Goal: Information Seeking & Learning: Find specific page/section

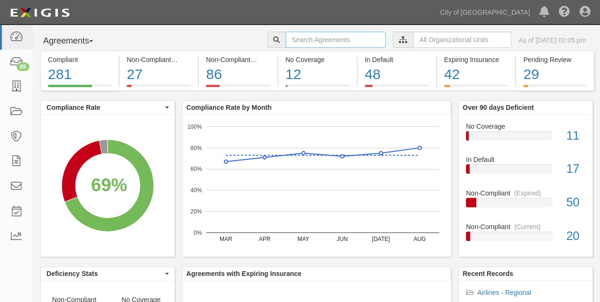
click at [311, 41] on input "text" at bounding box center [335, 40] width 100 height 16
type input "hallmark"
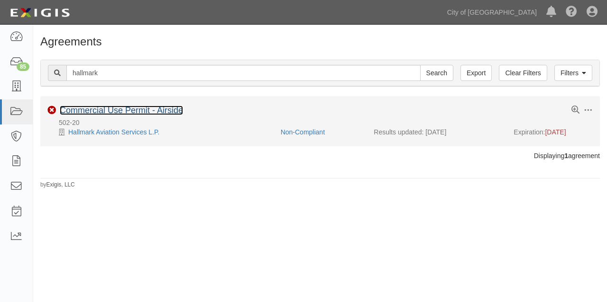
click at [129, 110] on link "Commercial Use Permit - Airside" at bounding box center [121, 110] width 123 height 9
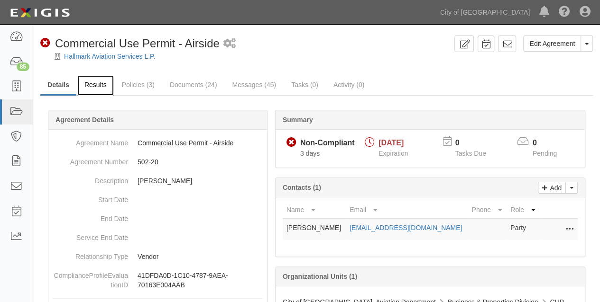
click at [92, 87] on link "Results" at bounding box center [95, 85] width 37 height 20
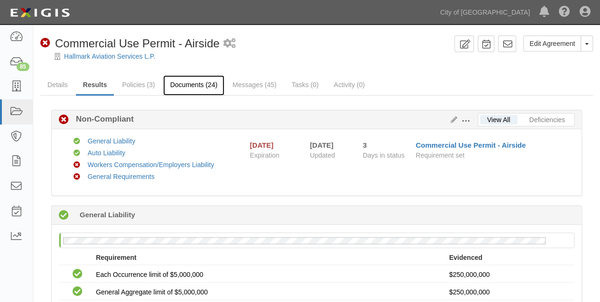
click at [199, 83] on link "Documents (24)" at bounding box center [194, 85] width 62 height 20
